Goal: Task Accomplishment & Management: Manage account settings

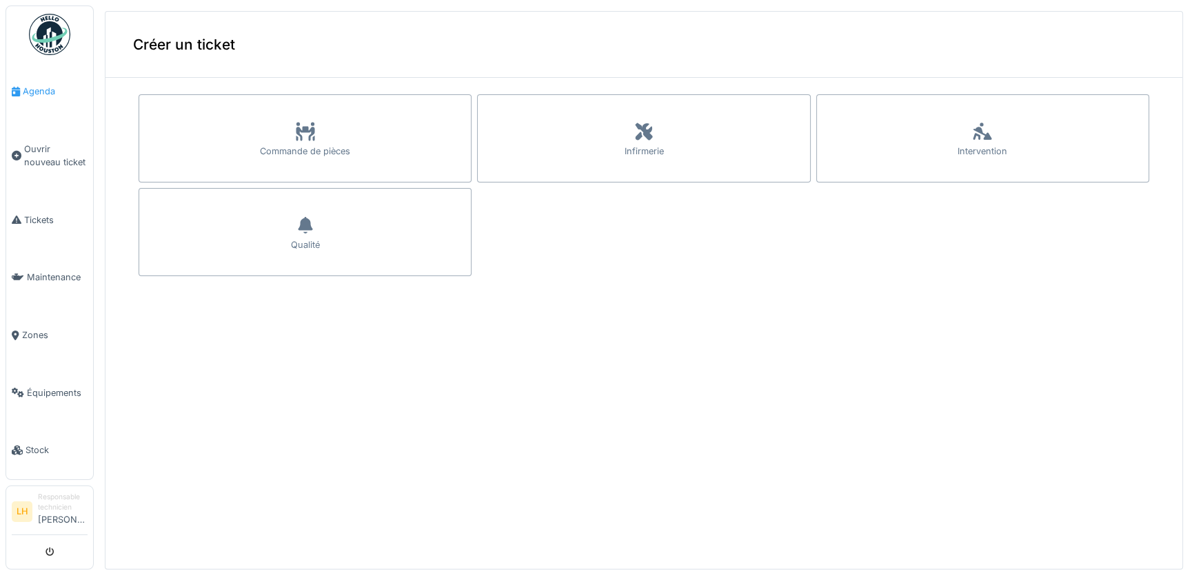
click at [47, 96] on span "Agenda" at bounding box center [55, 91] width 65 height 13
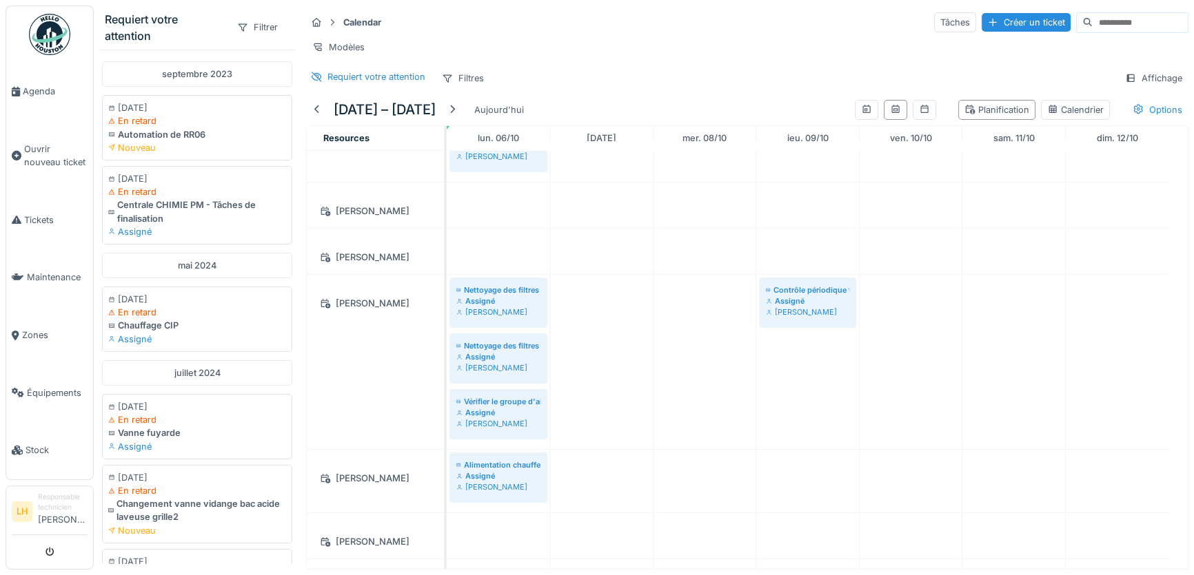
scroll to position [211, 0]
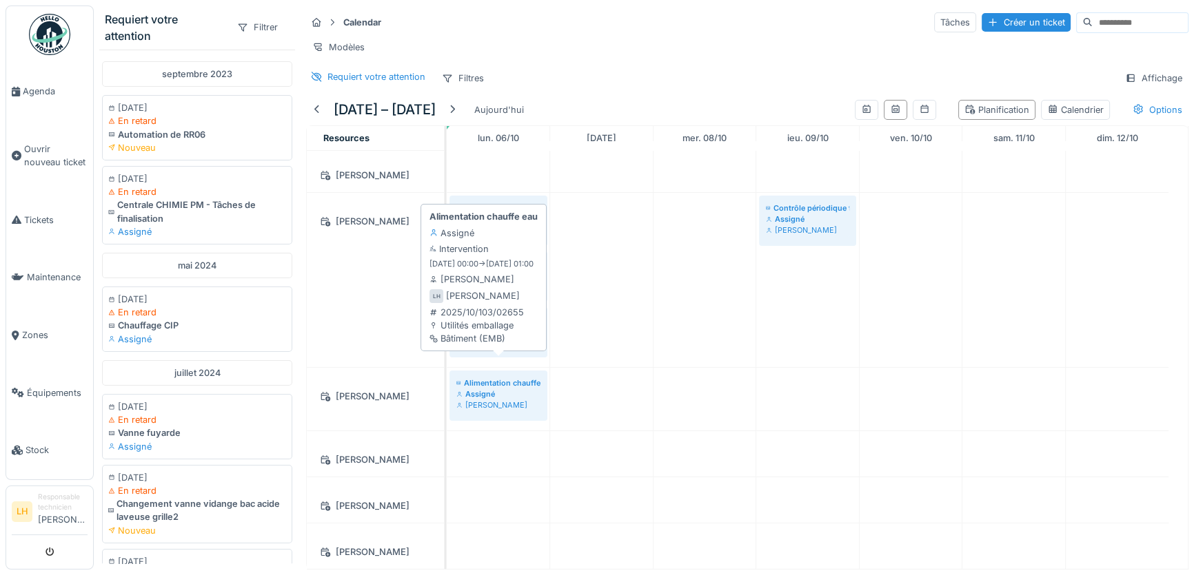
click at [485, 378] on div "Alimentation chauffe eau" at bounding box center [498, 383] width 84 height 11
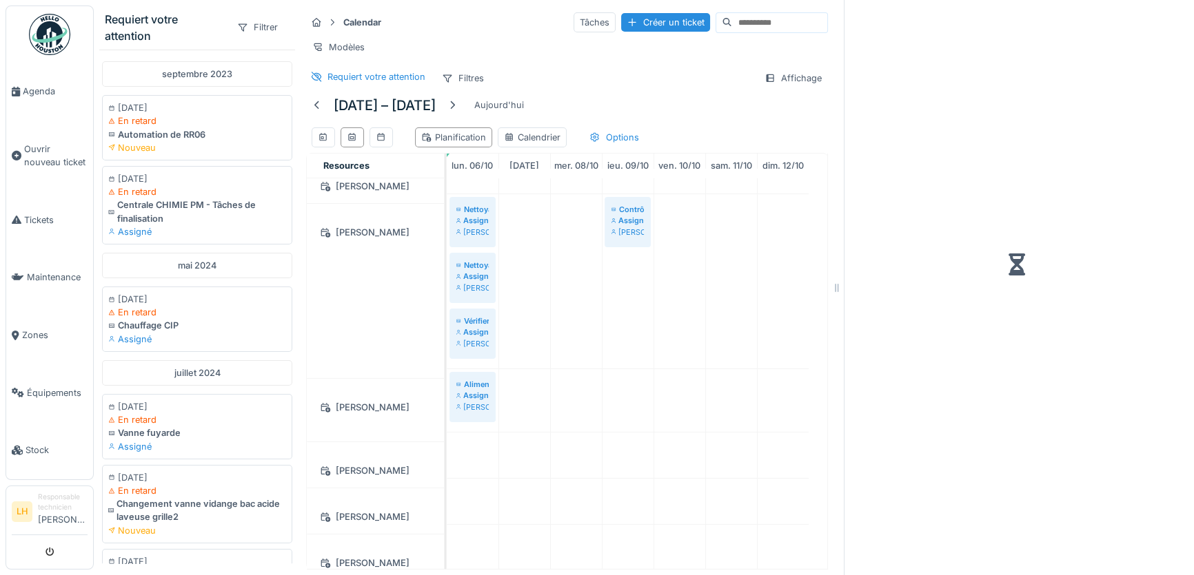
scroll to position [221, 0]
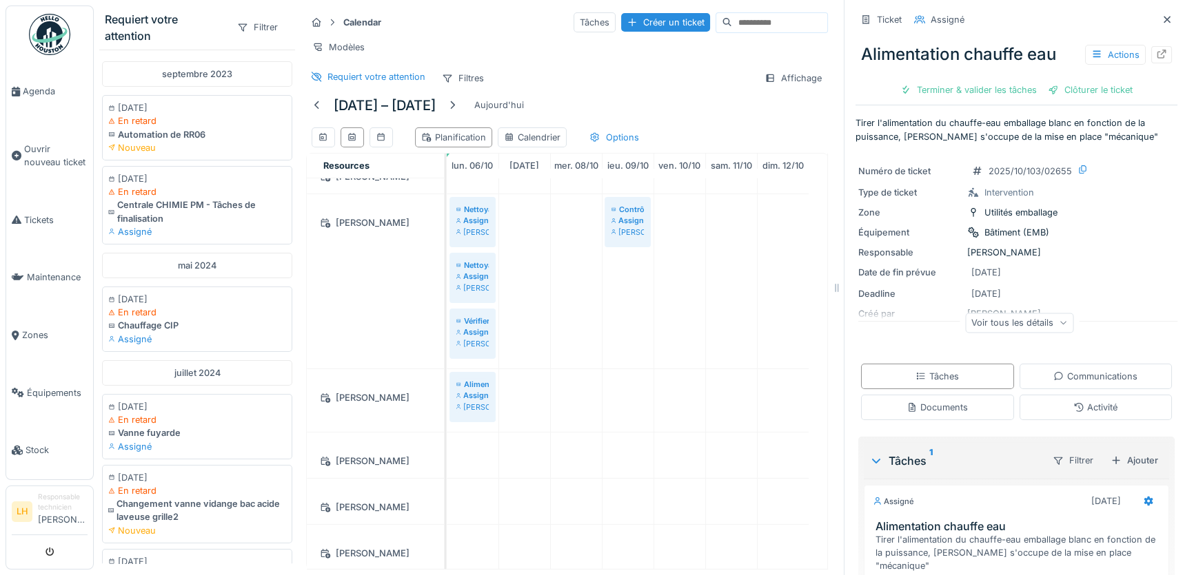
click at [1023, 325] on div "Voir tous les détails" at bounding box center [1019, 323] width 108 height 20
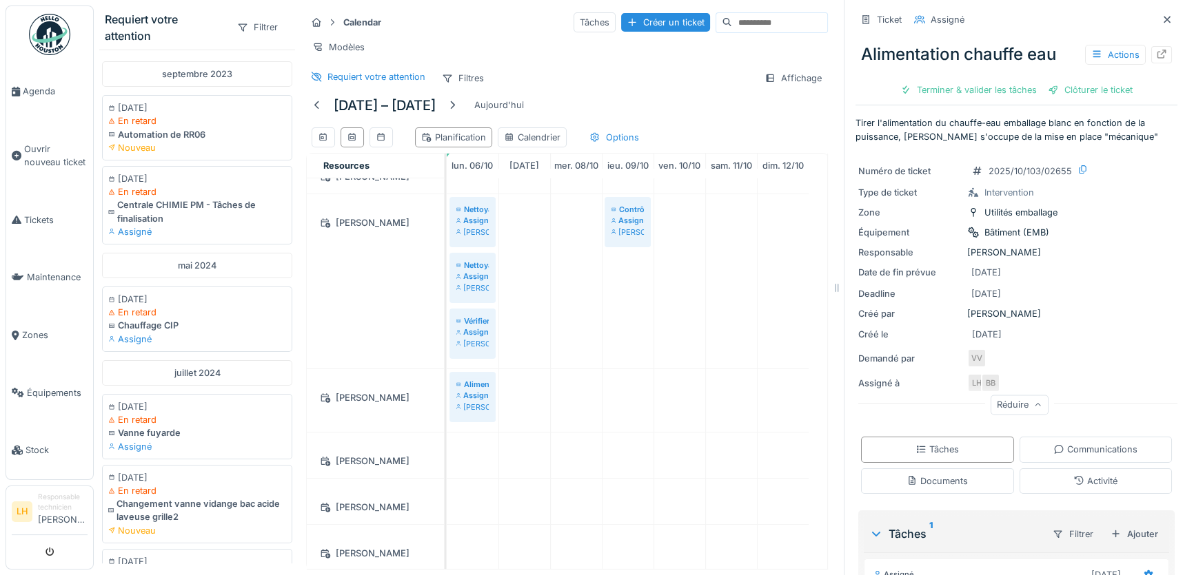
scroll to position [62, 0]
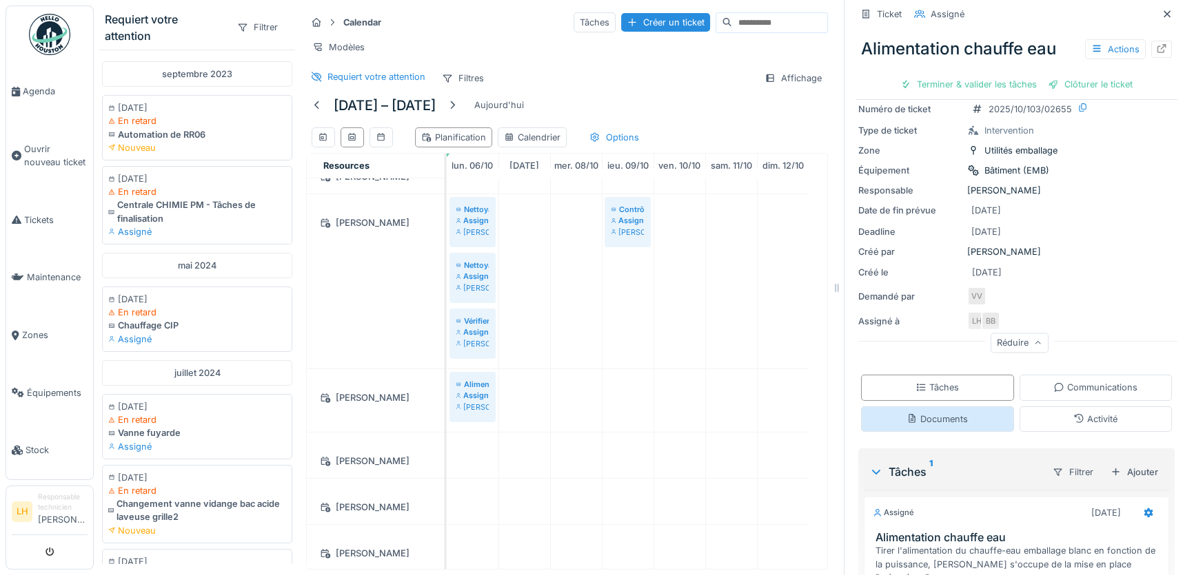
click at [927, 419] on div "Documents" at bounding box center [936, 419] width 61 height 13
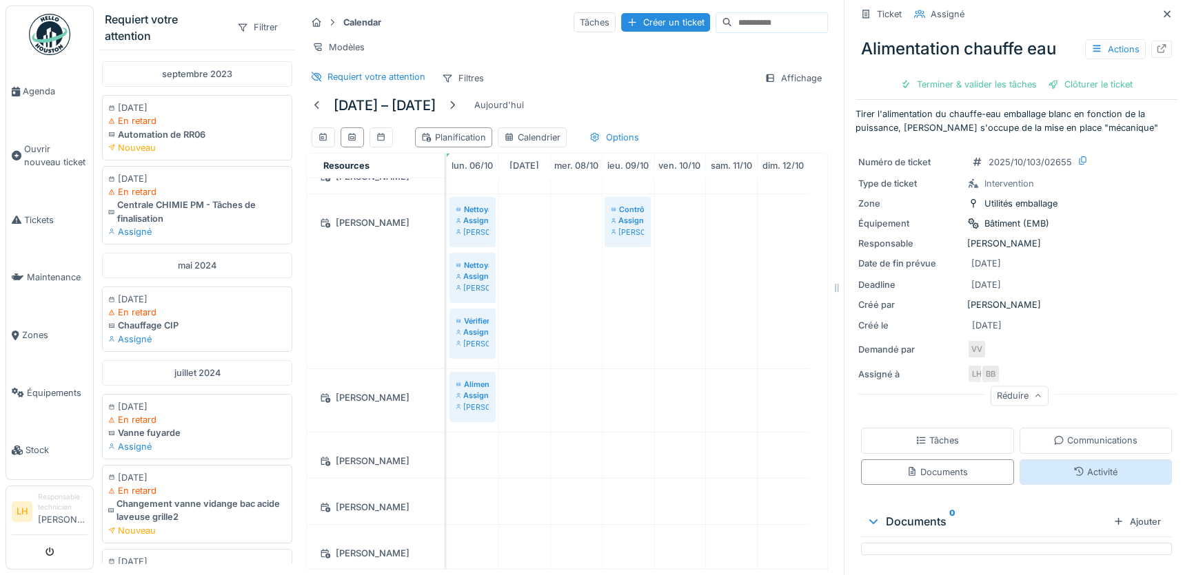
click at [1074, 467] on icon at bounding box center [1078, 471] width 9 height 9
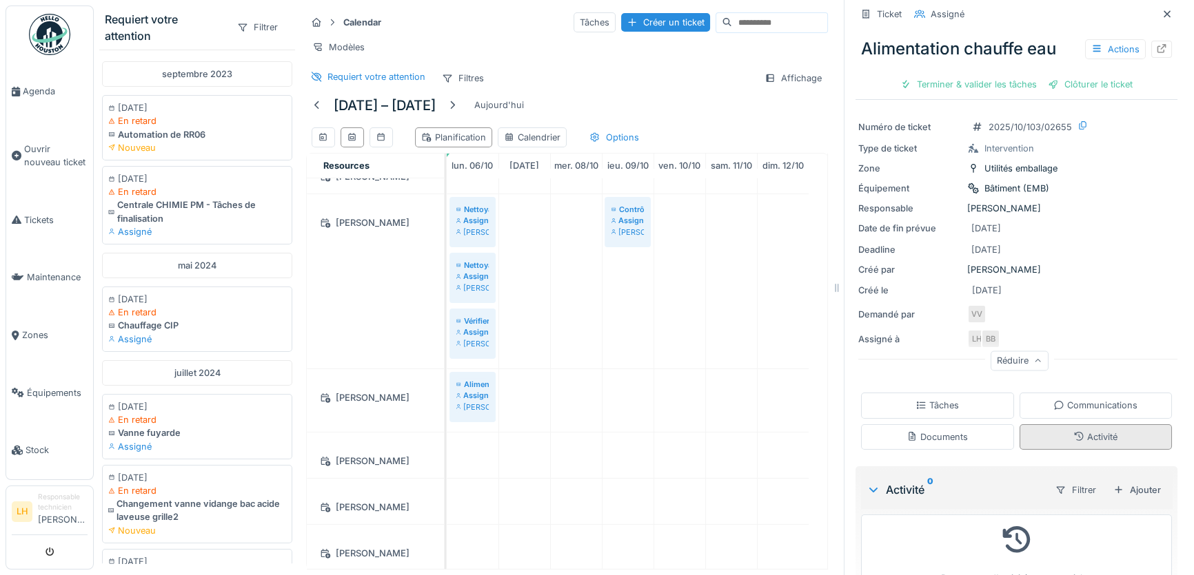
scroll to position [62, 0]
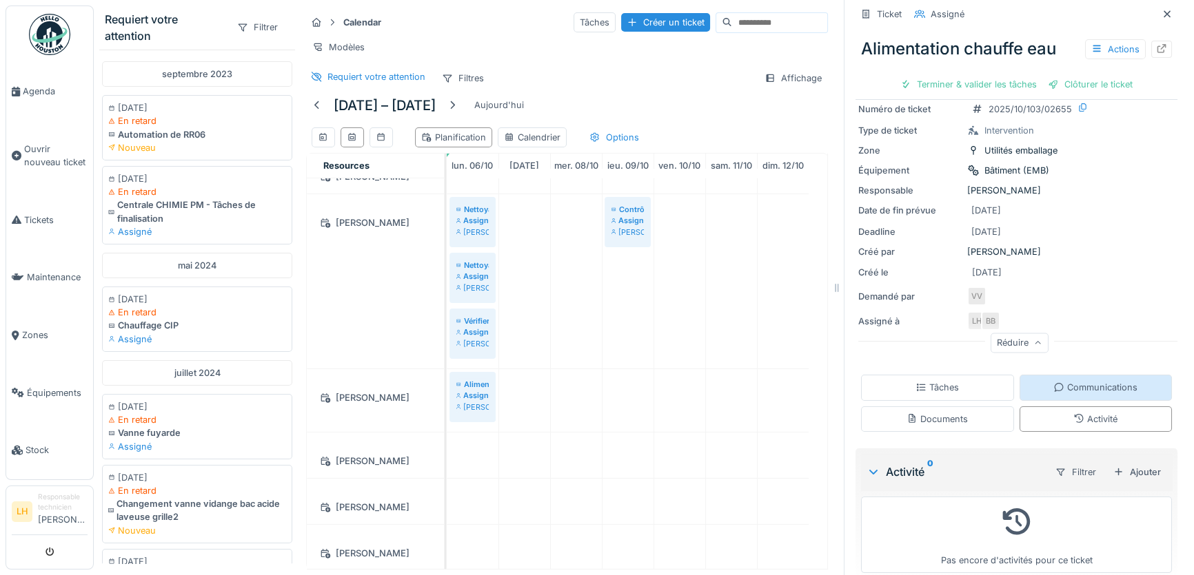
click at [1079, 381] on div "Communications" at bounding box center [1095, 387] width 84 height 13
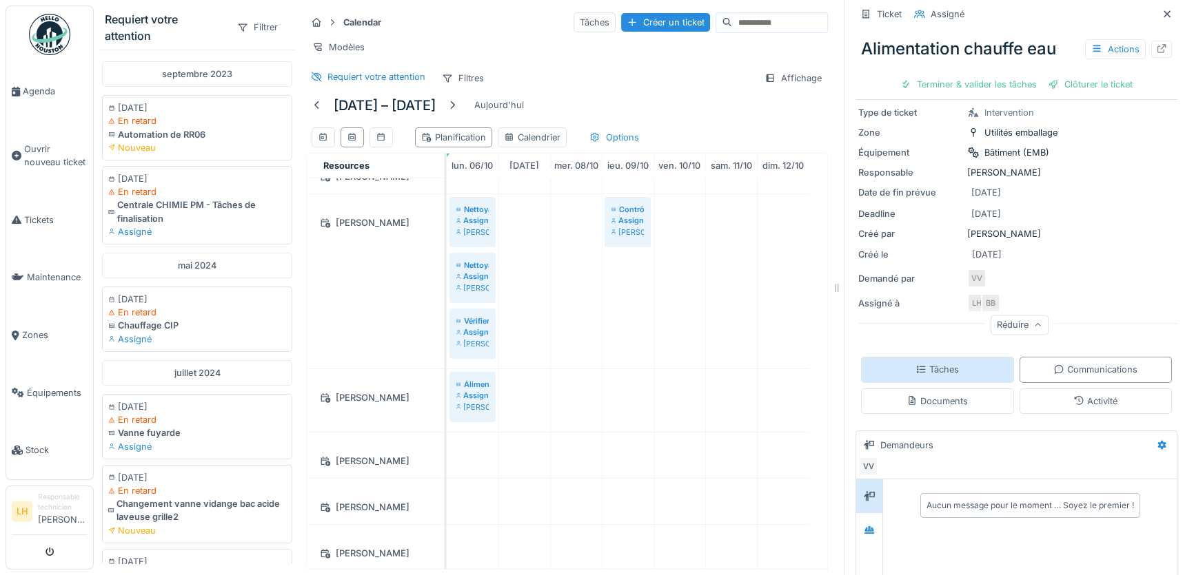
click at [944, 363] on div "Tâches" at bounding box center [936, 369] width 43 height 13
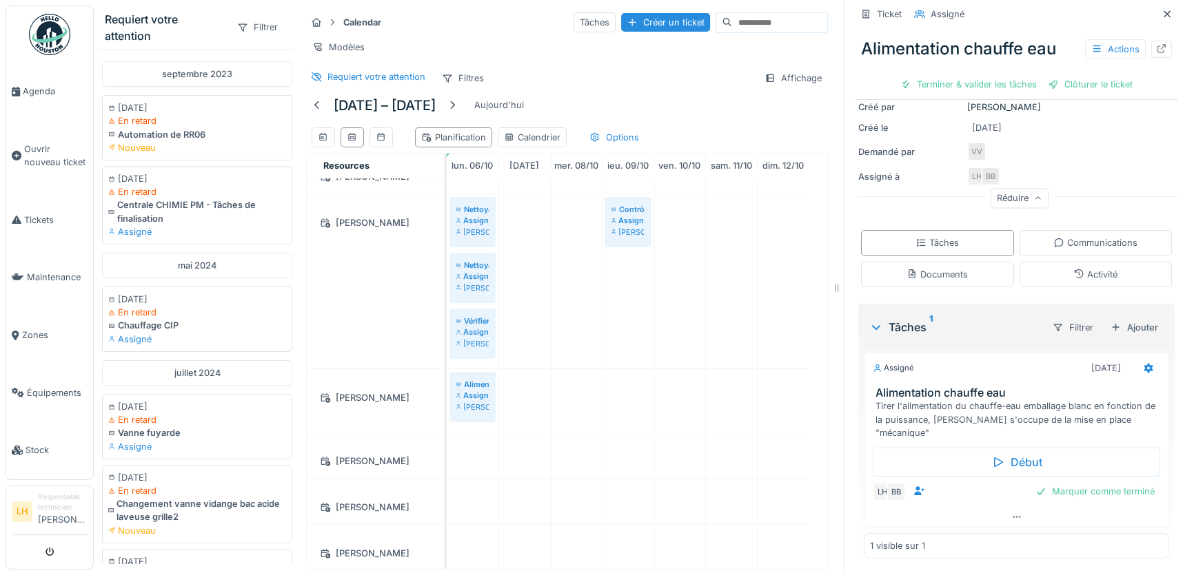
scroll to position [191, 0]
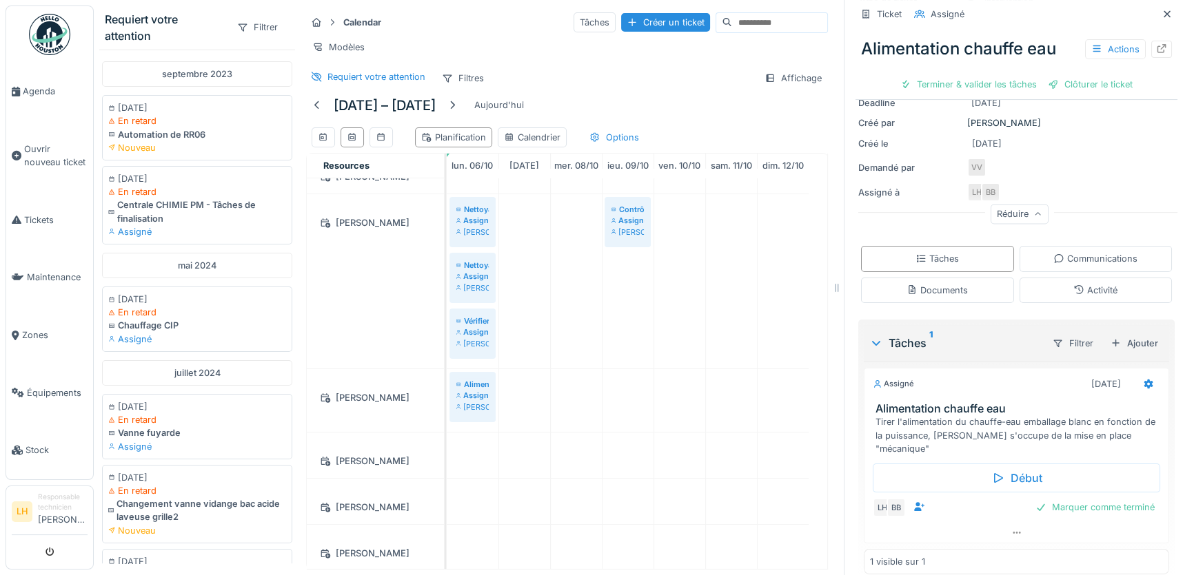
click at [1050, 416] on div "Tirer l'alimentation du chauffe-eau emballage blanc en fonction de la puissance…" at bounding box center [1018, 436] width 287 height 40
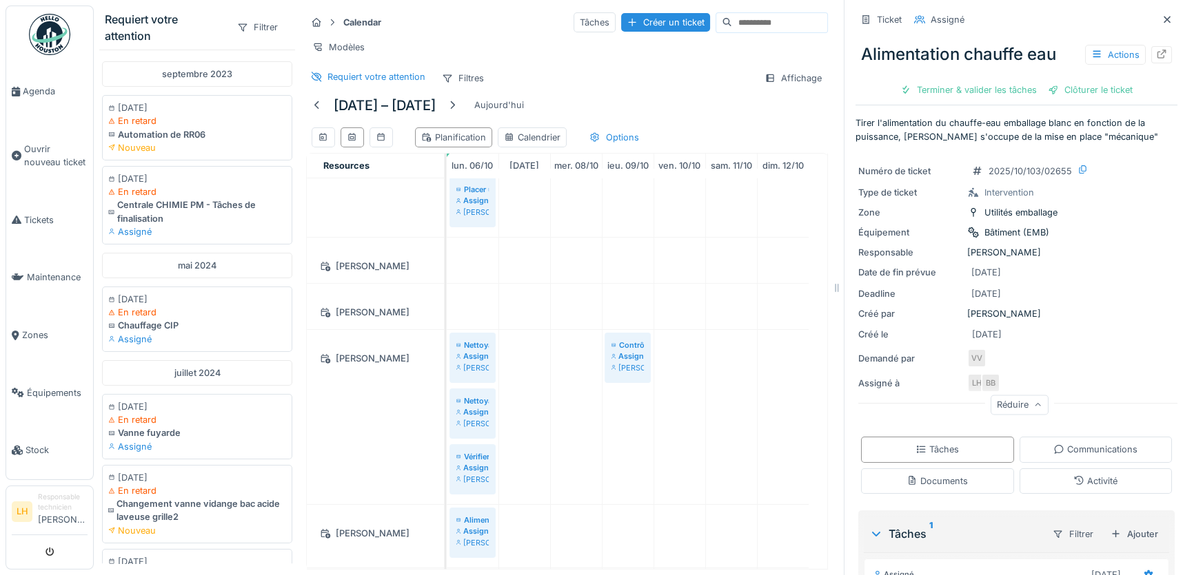
scroll to position [248, 0]
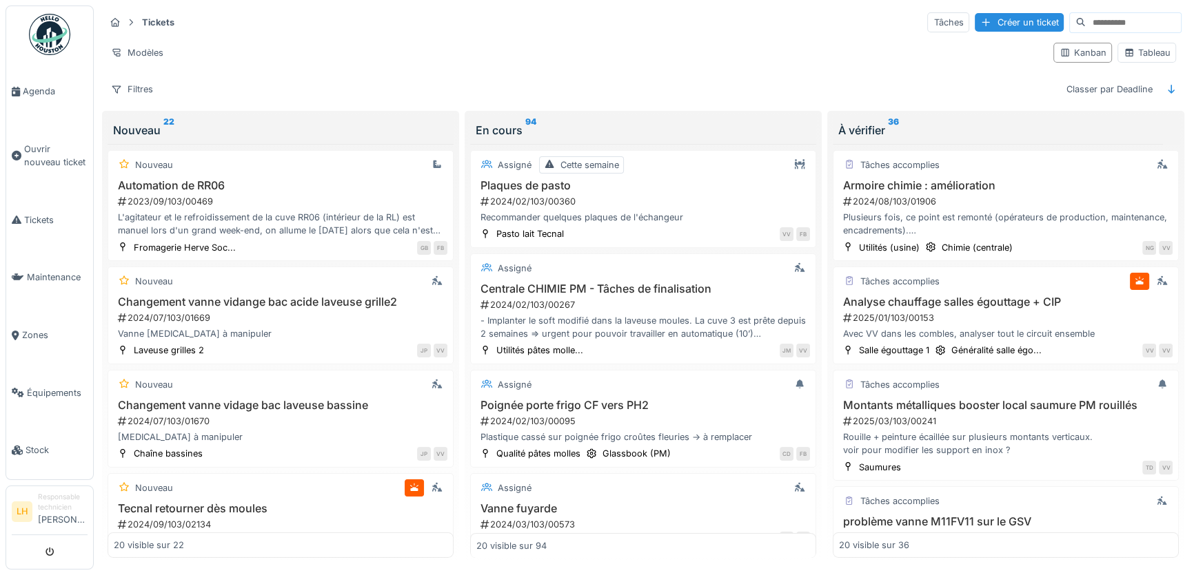
click at [48, 37] on img at bounding box center [49, 34] width 41 height 41
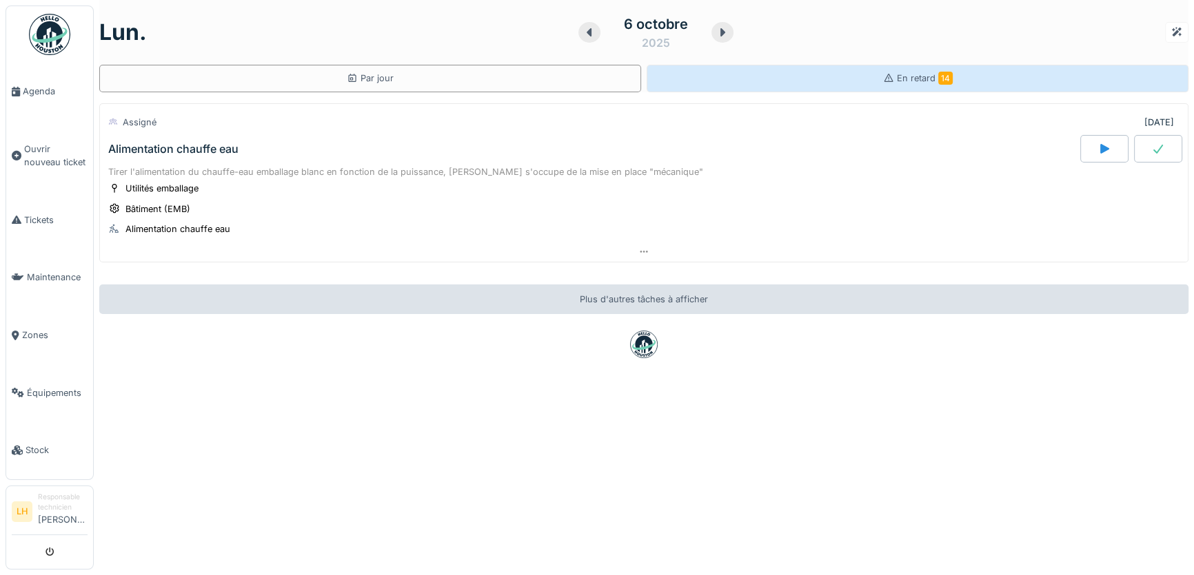
click at [895, 85] on div "En retard 14" at bounding box center [917, 79] width 542 height 28
